Goal: Task Accomplishment & Management: Use online tool/utility

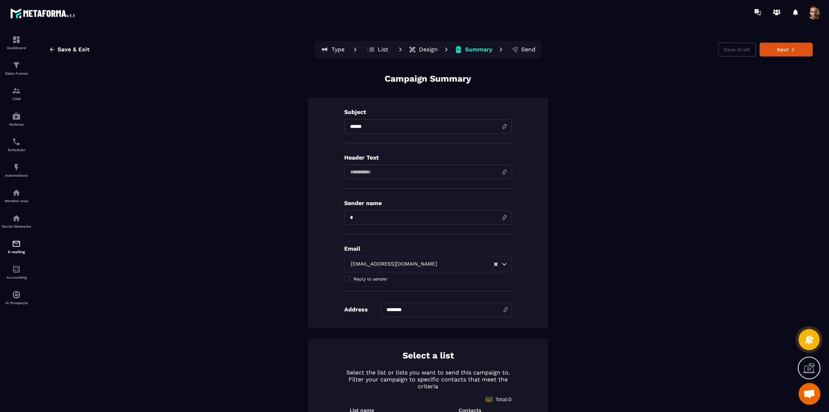
click at [334, 48] on p "Type" at bounding box center [338, 49] width 13 height 7
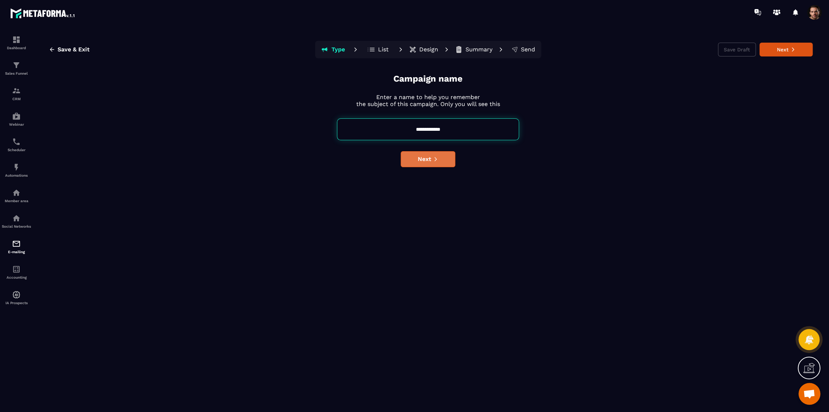
click at [419, 159] on span "Next" at bounding box center [424, 159] width 13 height 7
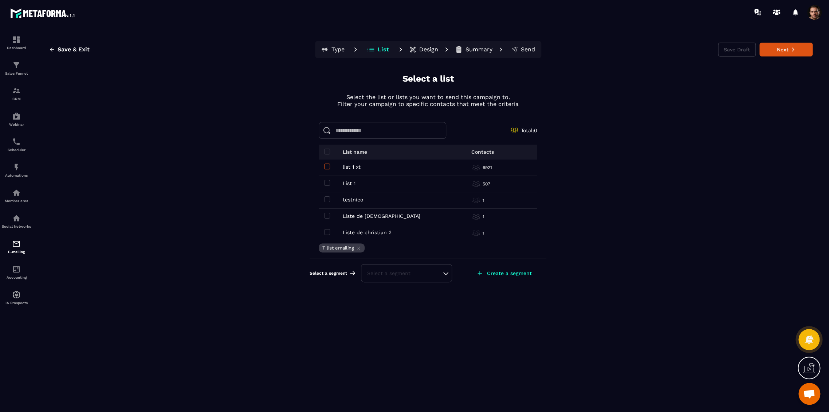
click at [328, 166] on span at bounding box center [327, 167] width 6 height 6
click at [328, 182] on span at bounding box center [327, 183] width 6 height 6
click at [406, 274] on div "Select a segment" at bounding box center [406, 273] width 79 height 7
click at [394, 248] on li "hello" at bounding box center [407, 255] width 90 height 15
click at [414, 272] on div "hello" at bounding box center [406, 273] width 79 height 7
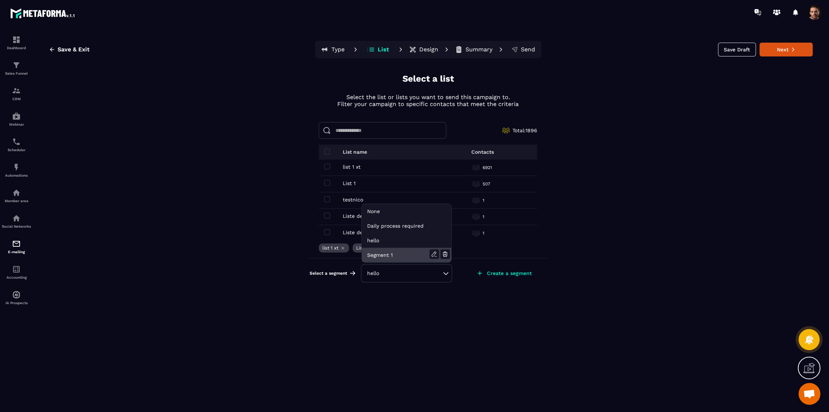
click at [387, 252] on li "Segment 1" at bounding box center [407, 255] width 90 height 15
click at [386, 276] on div "Segment 1" at bounding box center [406, 273] width 79 height 7
click at [375, 219] on li "None" at bounding box center [407, 226] width 90 height 15
click at [380, 275] on div "Select a segment" at bounding box center [406, 273] width 79 height 7
click at [388, 233] on li "Daily process required" at bounding box center [407, 240] width 90 height 15
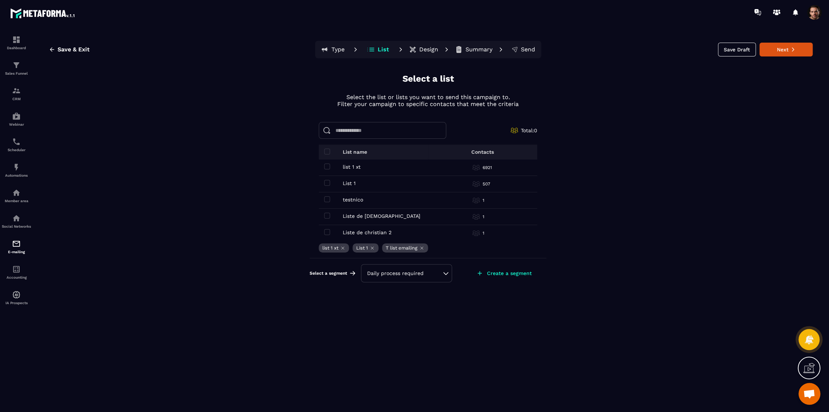
click at [384, 273] on div "Daily process required" at bounding box center [406, 273] width 79 height 7
click at [379, 248] on li "hello" at bounding box center [407, 255] width 90 height 15
click at [770, 48] on button "Next" at bounding box center [786, 50] width 53 height 14
click at [14, 254] on div "E-mailing" at bounding box center [16, 246] width 29 height 15
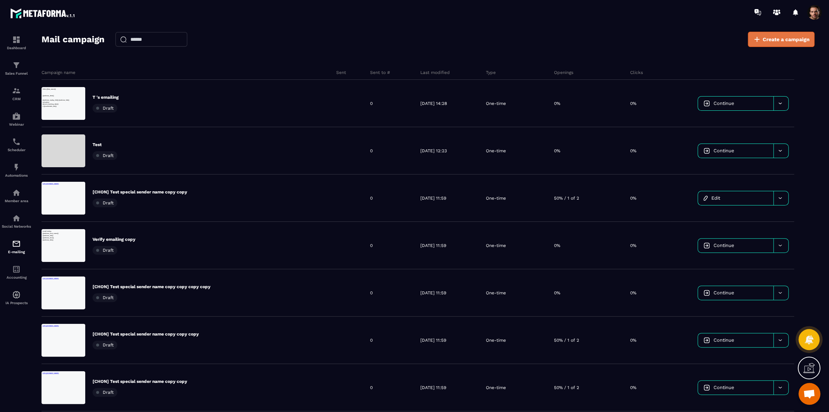
click at [765, 40] on span "Create a campaign" at bounding box center [786, 39] width 47 height 7
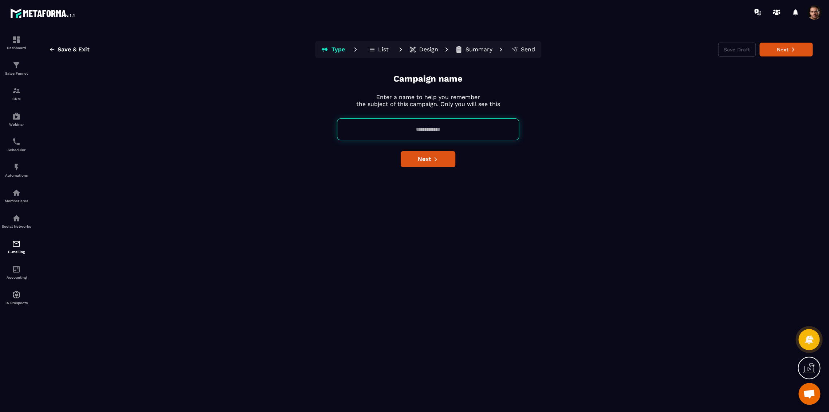
click at [431, 131] on input at bounding box center [428, 129] width 182 height 22
type input "*"
click at [462, 130] on input "*" at bounding box center [428, 129] width 182 height 22
click at [452, 160] on button "Next" at bounding box center [428, 159] width 55 height 16
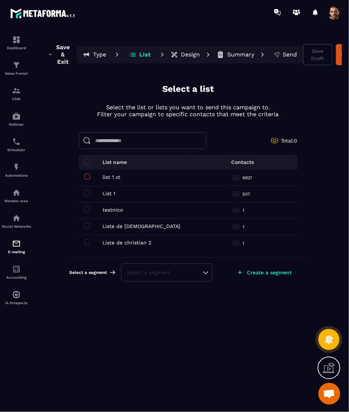
click at [85, 176] on span at bounding box center [87, 177] width 6 height 6
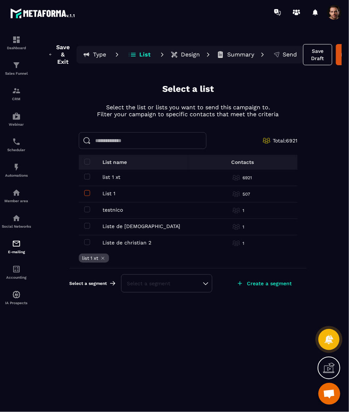
click at [87, 194] on span at bounding box center [87, 193] width 6 height 6
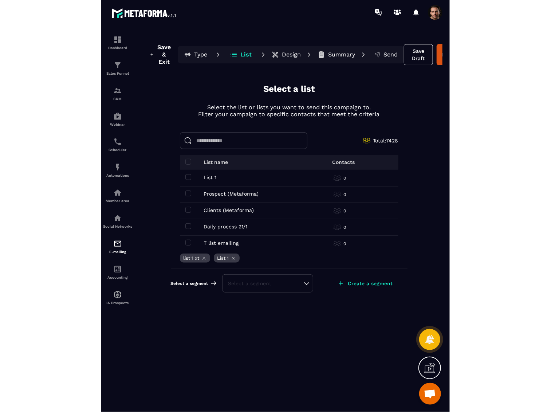
scroll to position [132, 0]
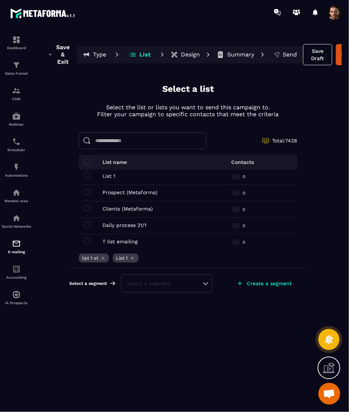
click at [139, 282] on div "Select a segment" at bounding box center [166, 283] width 79 height 7
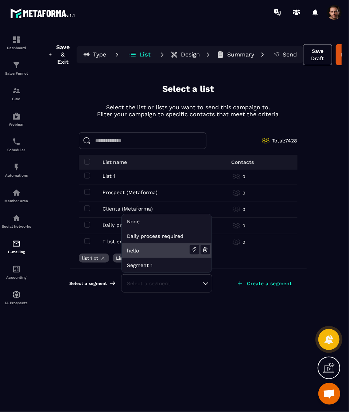
click at [151, 258] on li "hello" at bounding box center [167, 265] width 90 height 15
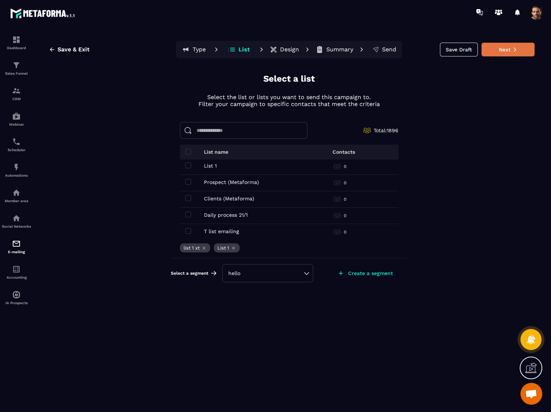
click at [516, 49] on icon at bounding box center [515, 49] width 5 height 5
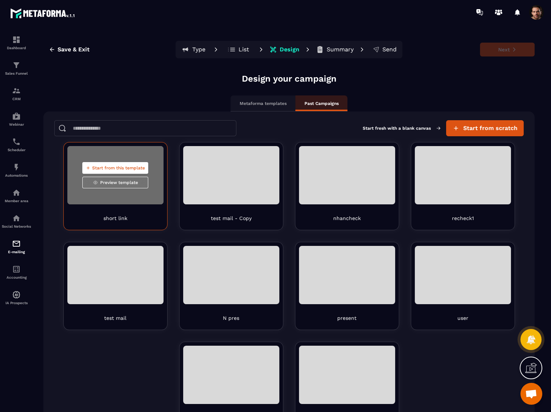
click at [108, 169] on span "Start from this template" at bounding box center [118, 168] width 53 height 6
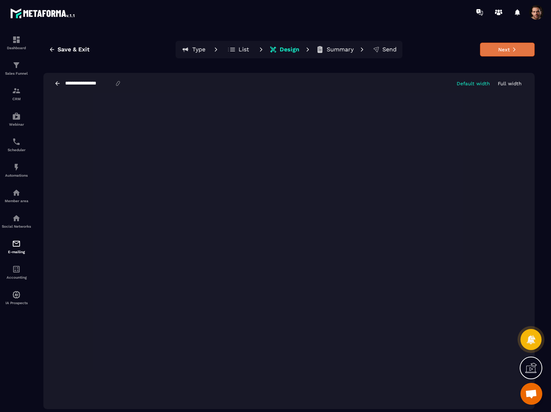
click at [517, 52] on button "Next" at bounding box center [507, 50] width 55 height 14
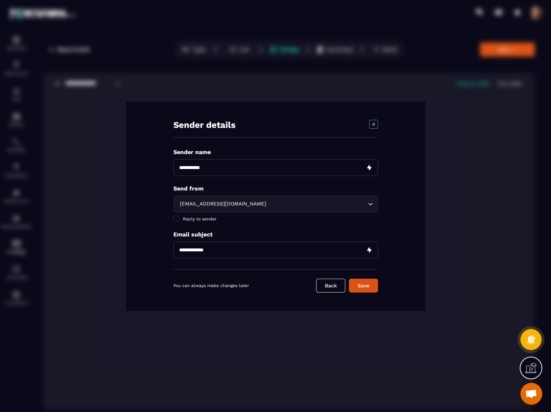
click at [203, 164] on input "Modal window" at bounding box center [275, 167] width 205 height 17
type input "***"
click at [202, 204] on div "sale@mkt.sebastienhanouna.com" at bounding box center [271, 204] width 189 height 8
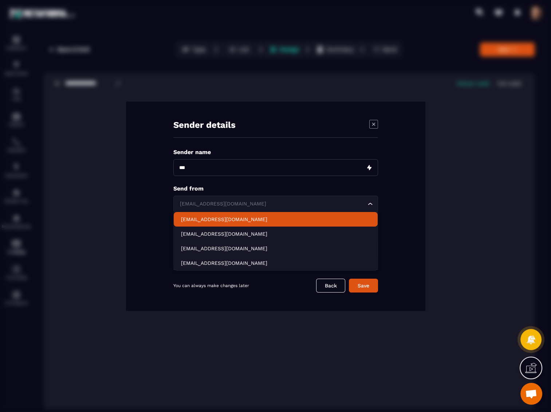
click at [191, 222] on p "[EMAIL_ADDRESS][DOMAIN_NAME]" at bounding box center [275, 219] width 189 height 7
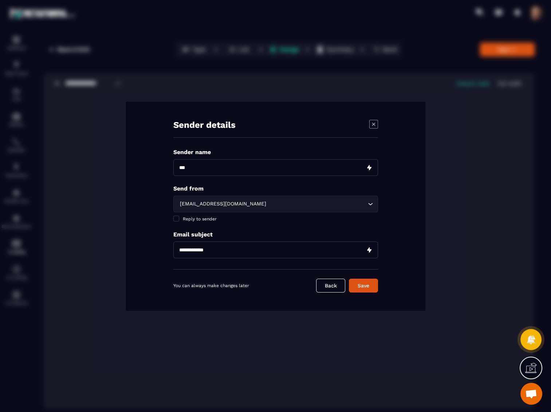
click at [188, 251] on input "Modal window" at bounding box center [275, 250] width 205 height 17
type input "*****"
click at [349, 279] on button "Save" at bounding box center [363, 286] width 29 height 14
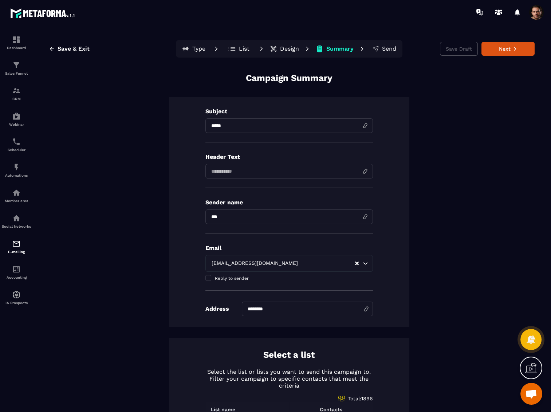
scroll to position [0, 0]
click at [245, 46] on p "List" at bounding box center [244, 49] width 11 height 7
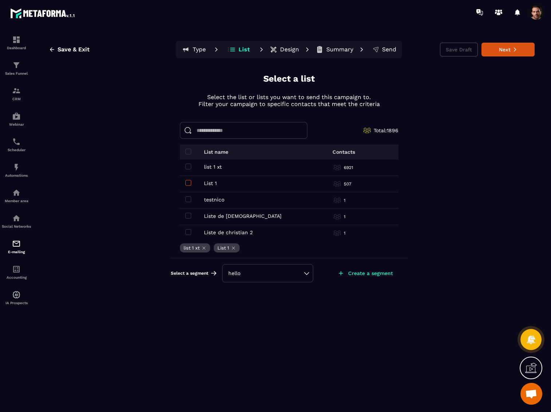
click at [188, 182] on span at bounding box center [188, 183] width 6 height 6
click at [188, 167] on span at bounding box center [188, 167] width 6 height 6
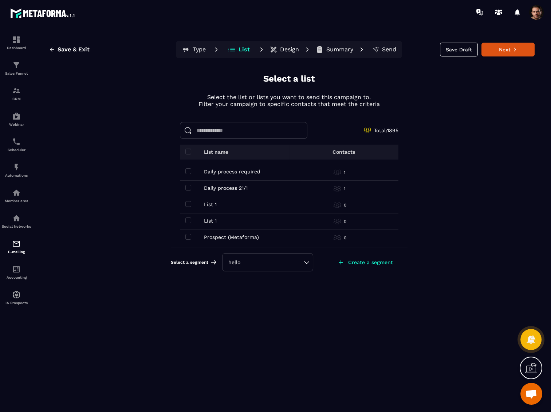
scroll to position [81, 0]
click at [189, 198] on span at bounding box center [188, 201] width 6 height 6
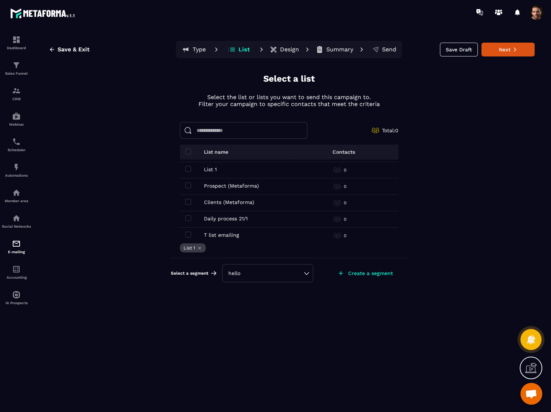
scroll to position [132, 0]
click at [503, 46] on button "Next" at bounding box center [508, 50] width 53 height 14
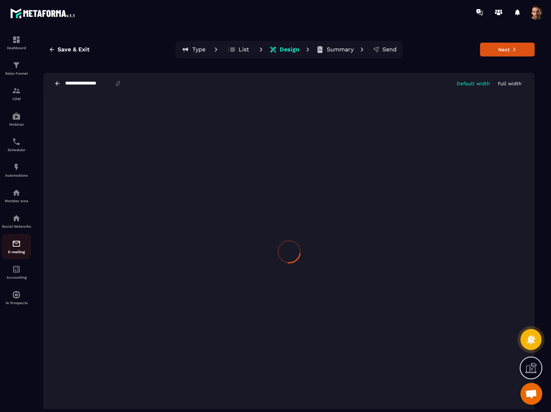
click at [9, 254] on div "E-mailing" at bounding box center [16, 246] width 29 height 15
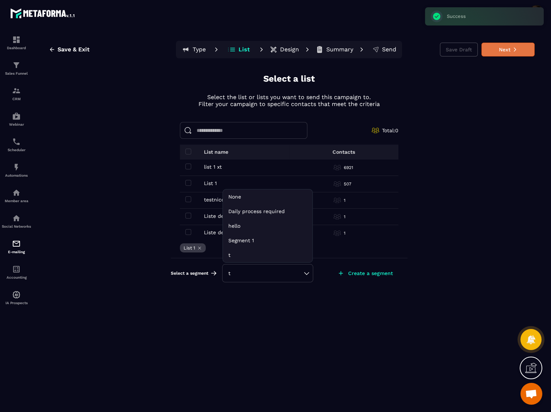
click at [500, 48] on button "Next" at bounding box center [508, 50] width 53 height 14
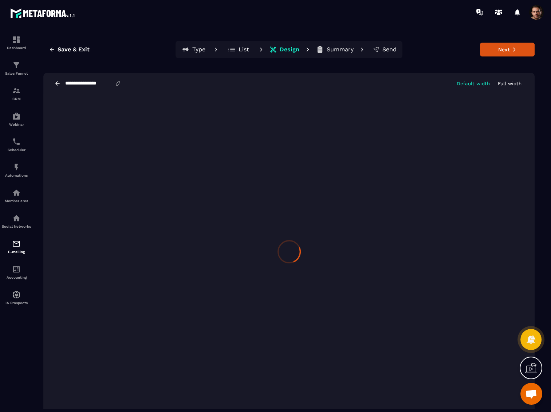
click at [58, 83] on icon at bounding box center [57, 83] width 4 height 4
click at [499, 48] on button "Next" at bounding box center [507, 50] width 55 height 14
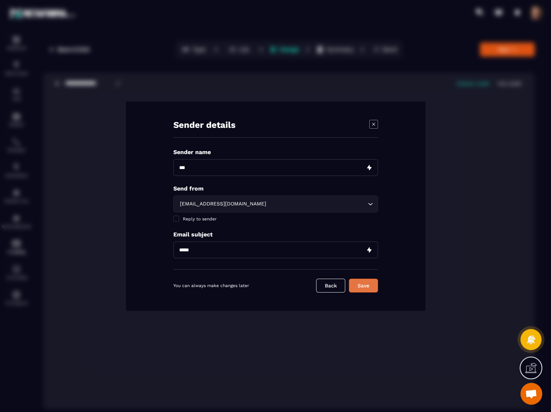
click at [359, 284] on button "Save" at bounding box center [363, 286] width 29 height 14
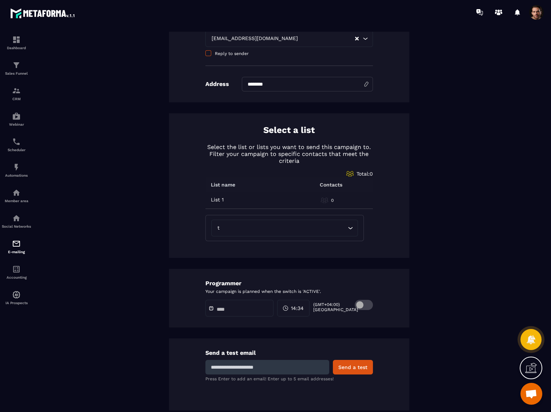
scroll to position [227, 0]
click at [250, 367] on input at bounding box center [268, 366] width 124 height 15
type input "**********"
click at [348, 365] on button "Send a test" at bounding box center [353, 366] width 40 height 15
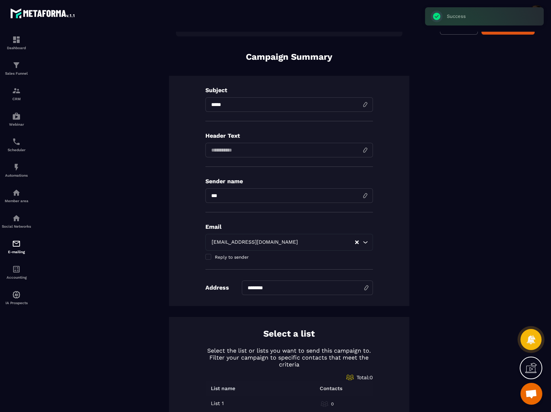
scroll to position [0, 0]
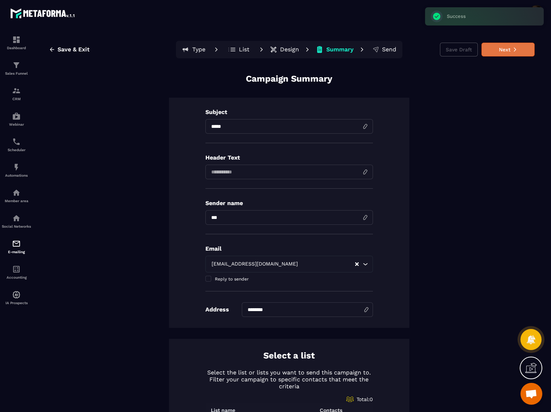
click at [492, 47] on button "Next" at bounding box center [508, 50] width 53 height 14
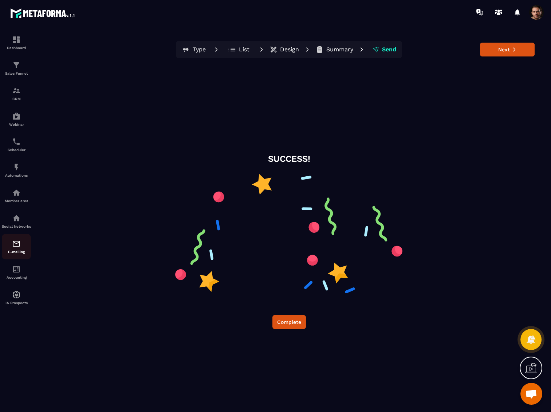
click at [11, 252] on div "E-mailing" at bounding box center [16, 246] width 29 height 15
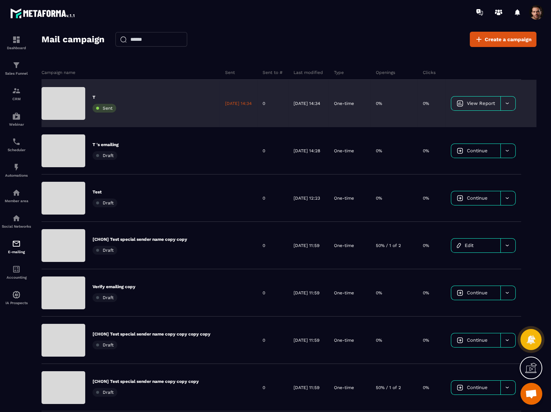
click at [495, 101] on span "View Report" at bounding box center [481, 103] width 28 height 5
